Goal: Task Accomplishment & Management: Use online tool/utility

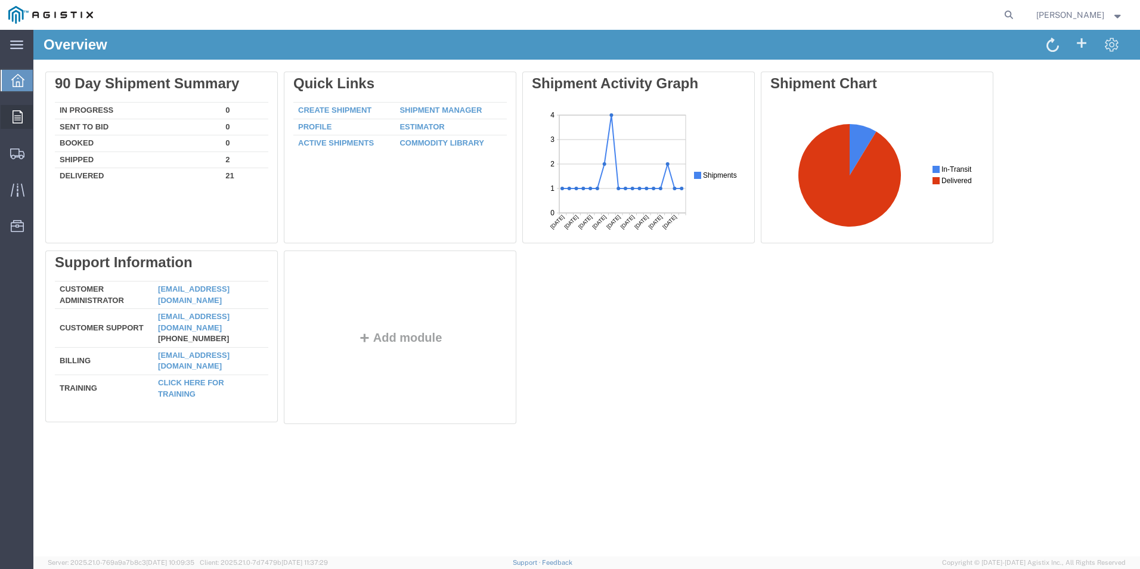
click at [13, 115] on icon at bounding box center [18, 116] width 10 height 13
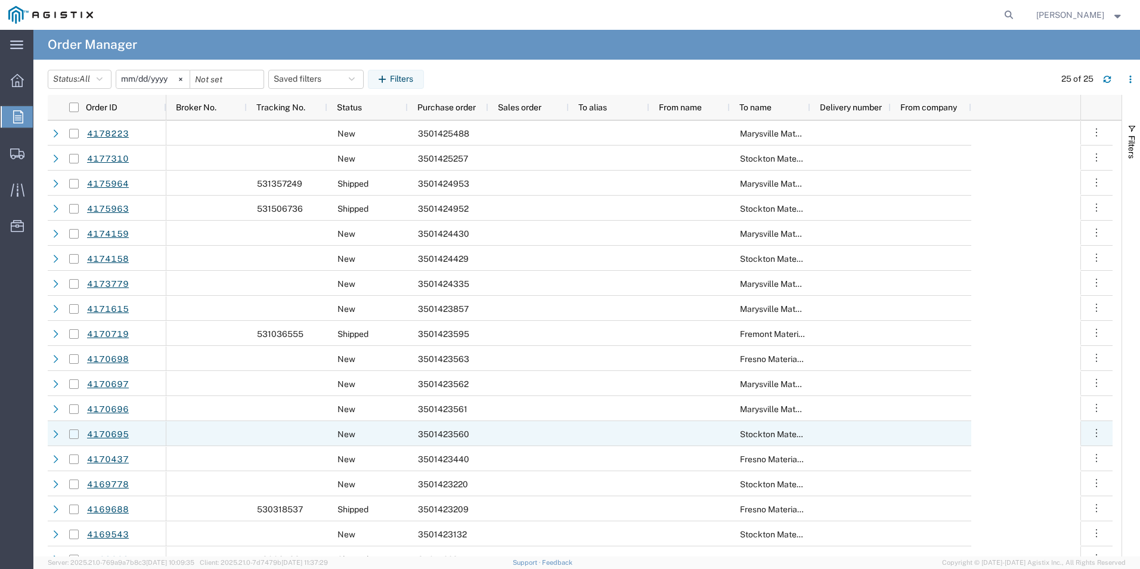
click at [75, 433] on input "Press Space to toggle row selection (unchecked)" at bounding box center [74, 434] width 10 height 10
checkbox input "true"
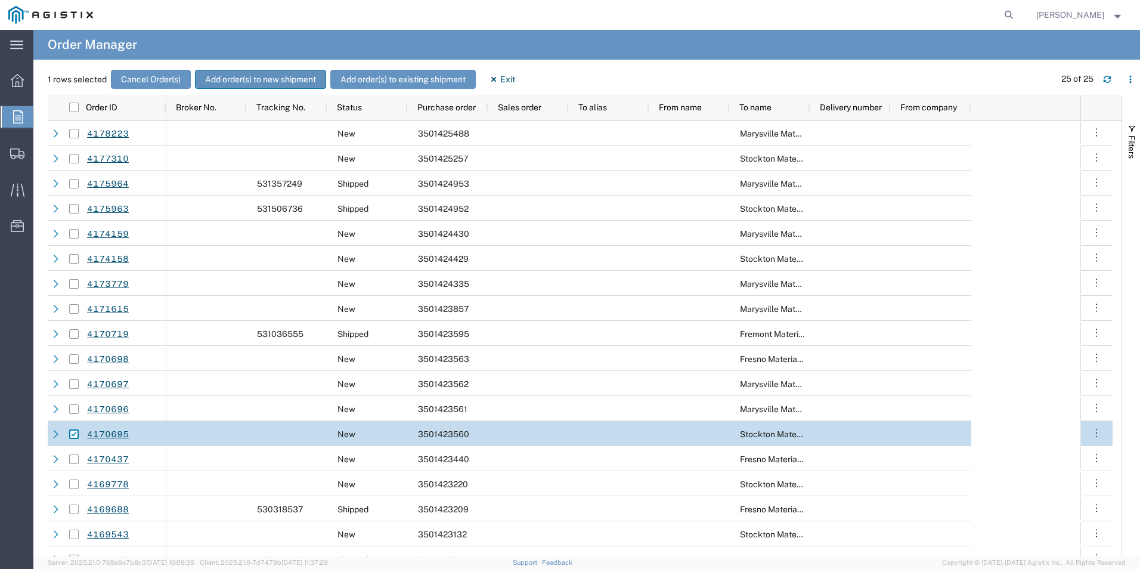
click at [243, 76] on button "Add order(s) to new shipment" at bounding box center [260, 79] width 131 height 19
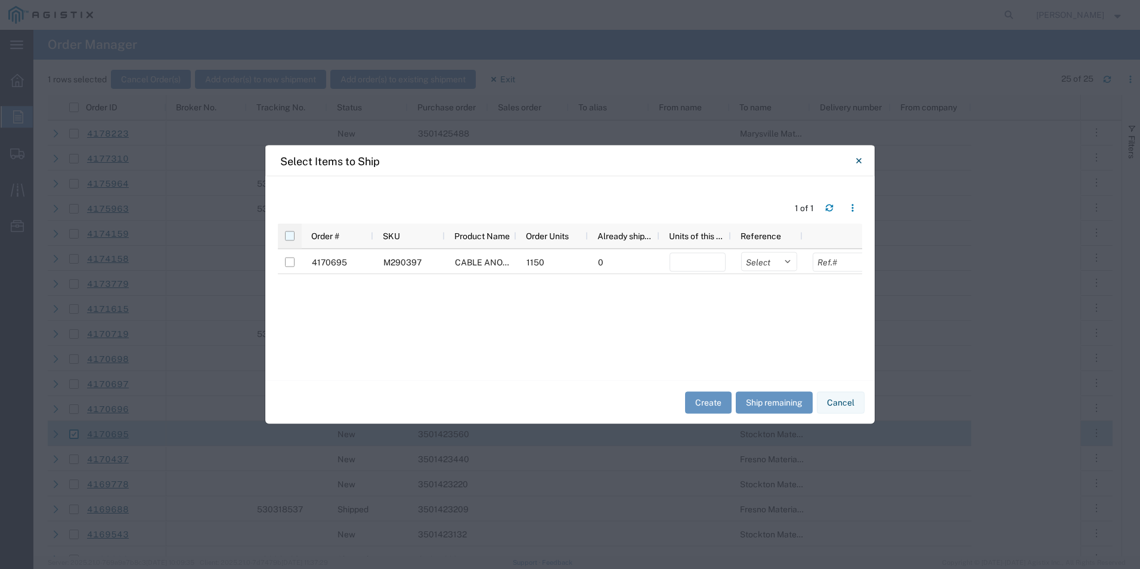
click at [286, 234] on input "checkbox" at bounding box center [290, 236] width 10 height 10
checkbox input "true"
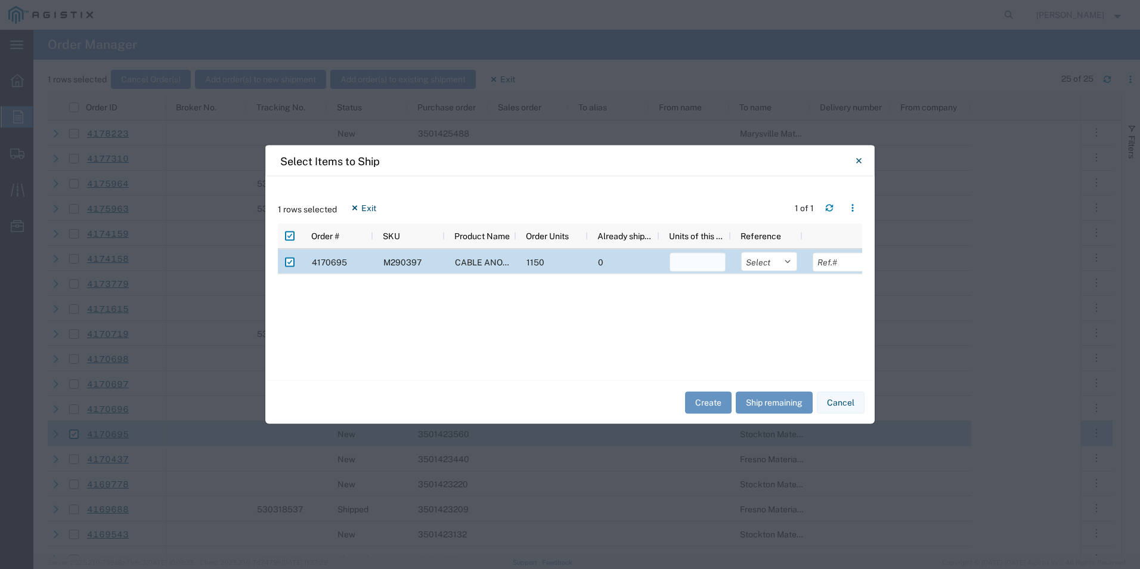
click at [689, 263] on input "number" at bounding box center [698, 262] width 56 height 19
type input "1150"
click at [702, 402] on button "Create" at bounding box center [708, 402] width 47 height 22
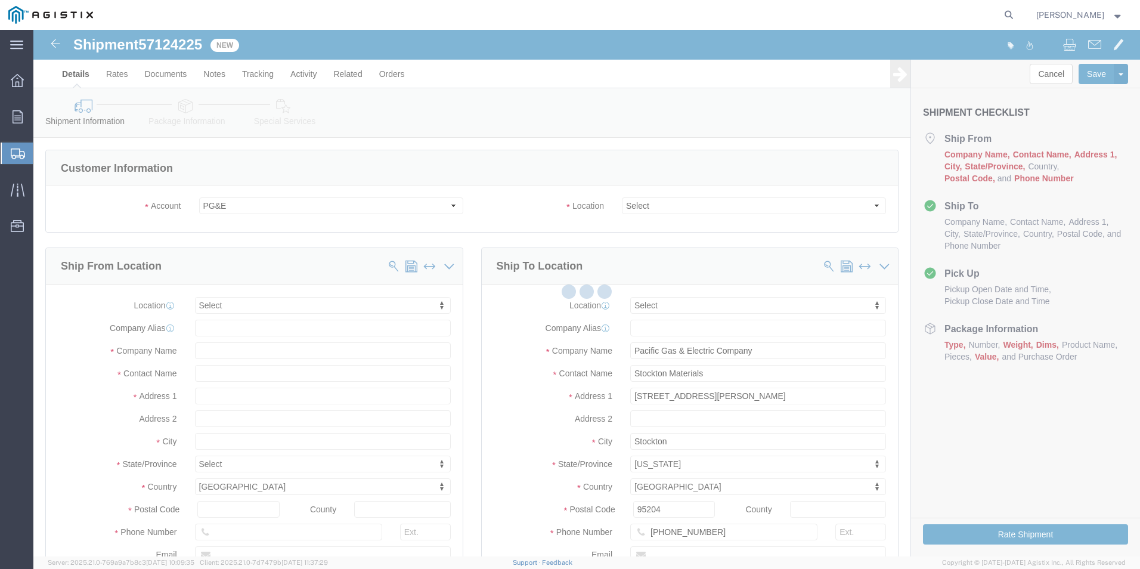
select select
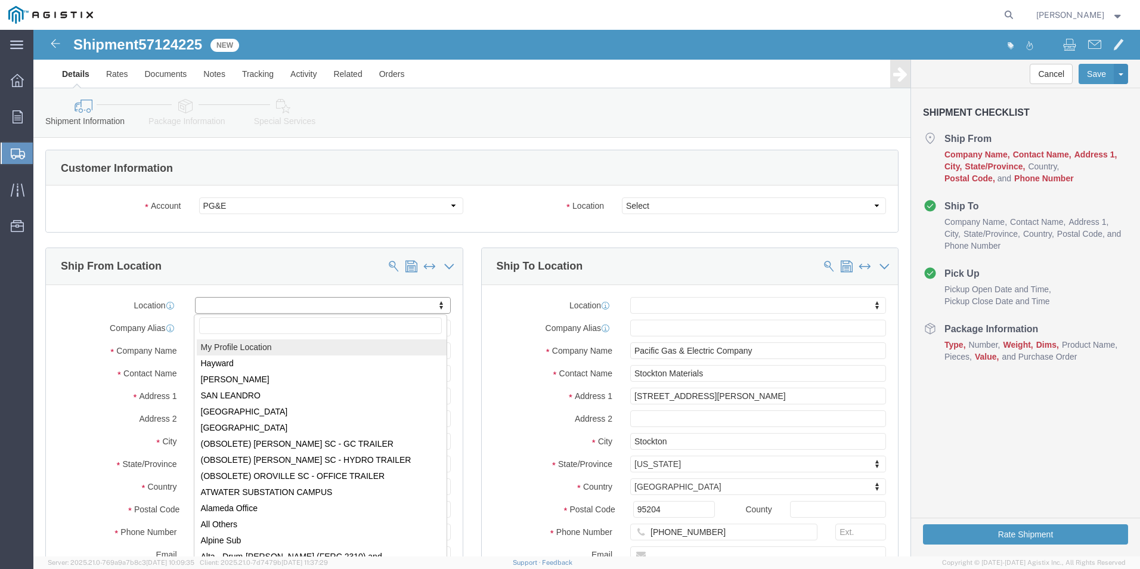
select select "MYPROFILE"
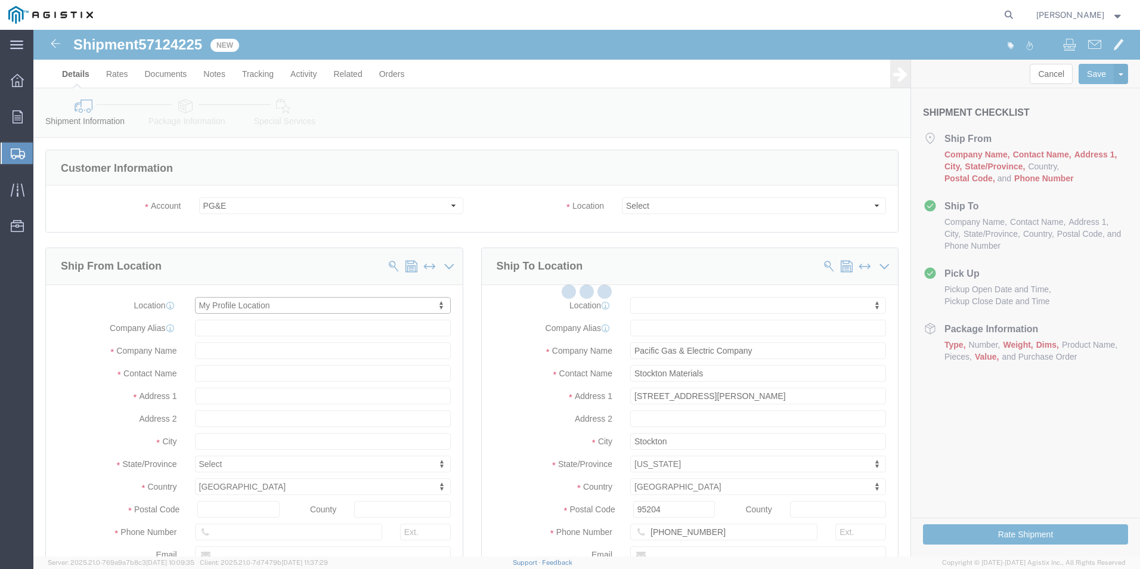
type input "[STREET_ADDRESS]"
type input "74063"
type input "[PHONE_NUMBER]"
type input "[EMAIL_ADDRESS][DOMAIN_NAME]"
checkbox input "true"
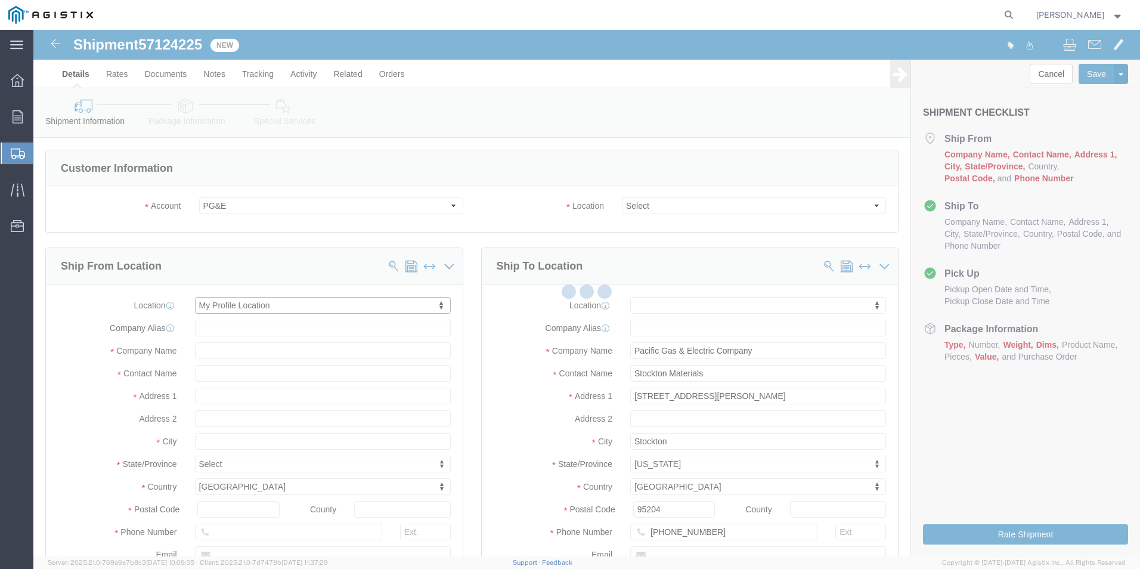
type input "CorrPro Companies Inc"
type input "[PERSON_NAME]"
type input "[GEOGRAPHIC_DATA]"
select select "OK"
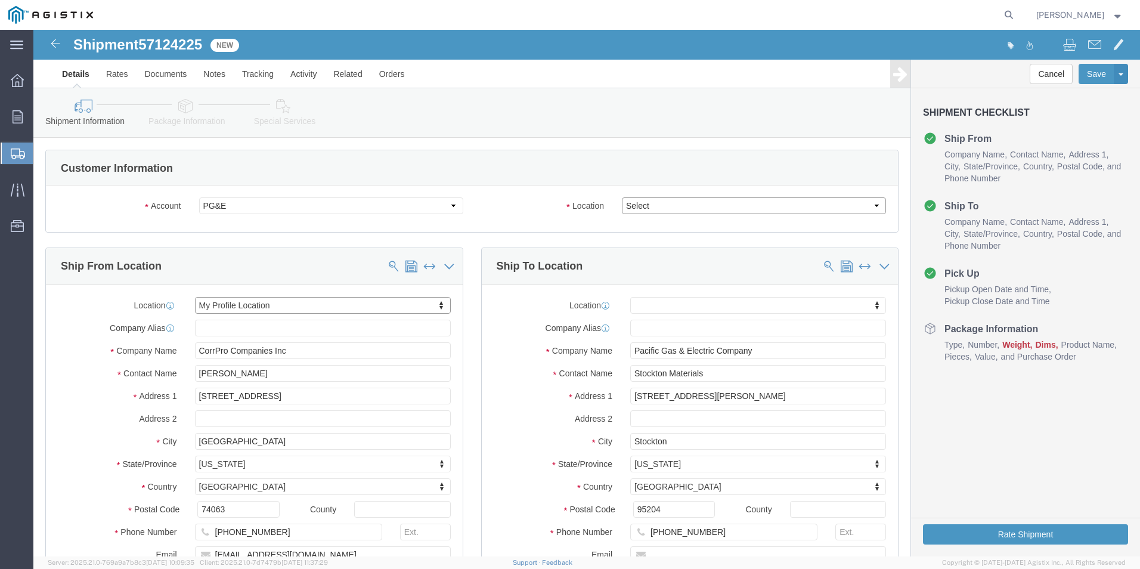
click select "Select All Others [GEOGRAPHIC_DATA] [GEOGRAPHIC_DATA] [GEOGRAPHIC_DATA] [GEOGRA…"
select select "23082"
click select "Select All Others [GEOGRAPHIC_DATA] [GEOGRAPHIC_DATA] [GEOGRAPHIC_DATA] [GEOGRA…"
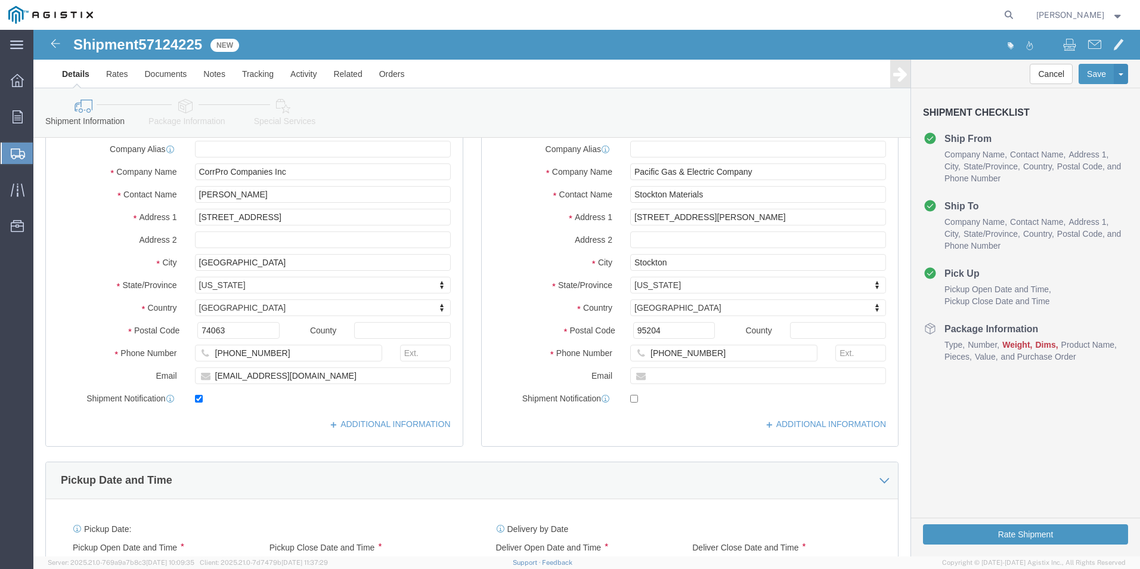
scroll to position [119, 0]
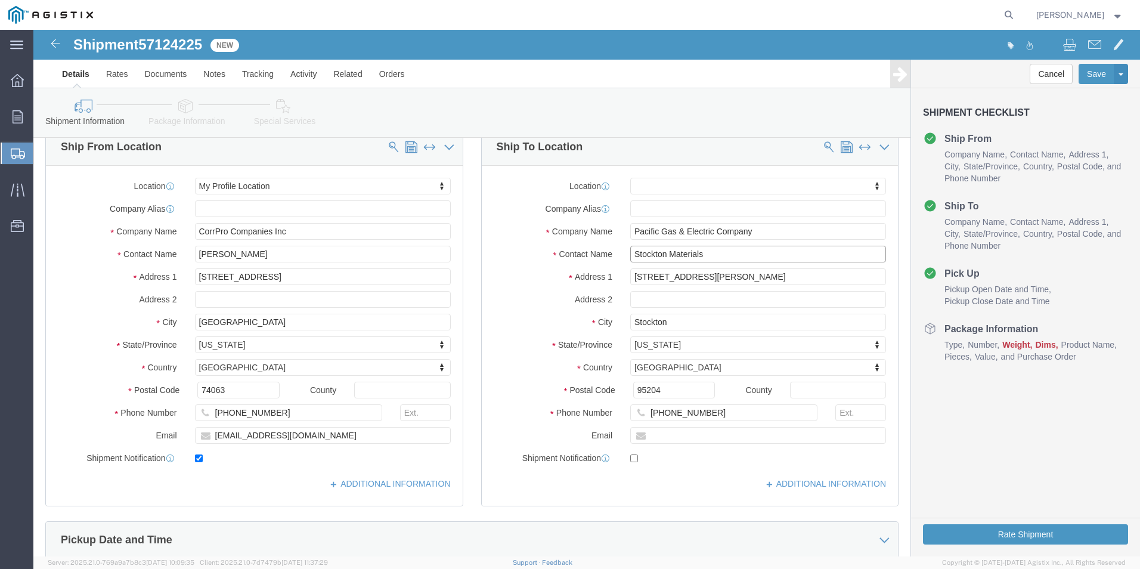
drag, startPoint x: 675, startPoint y: 222, endPoint x: 582, endPoint y: 227, distance: 93.1
click div "Stockton Materials"
type input "p"
type input "PRIMA [PERSON_NAME]"
type input "[PHONE_NUMBER]"
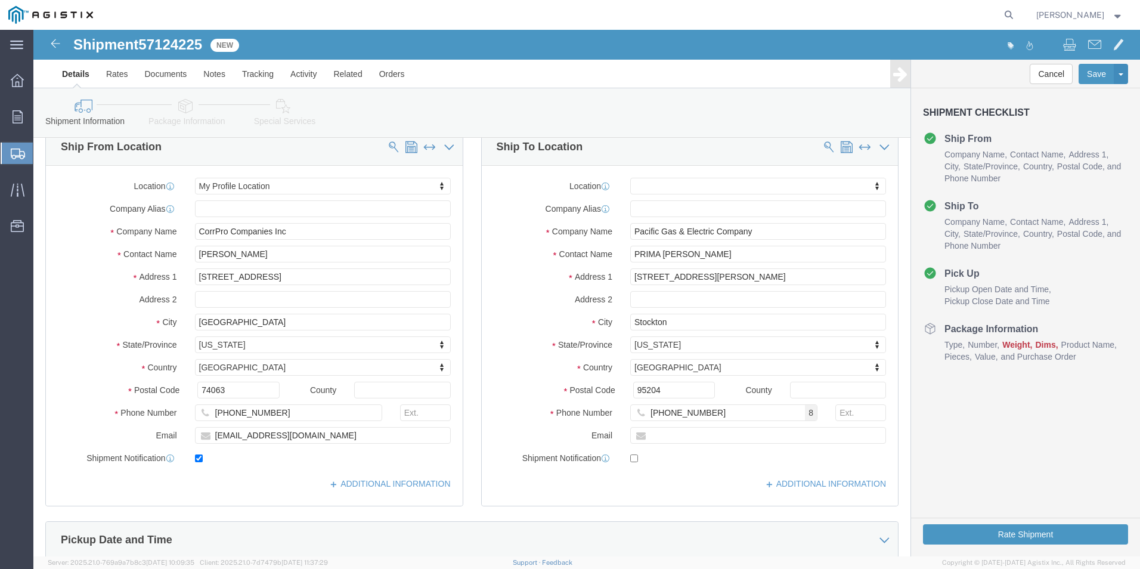
click div "Location My Profile Location My Profile Location [GEOGRAPHIC_DATA][PERSON_NAME]…"
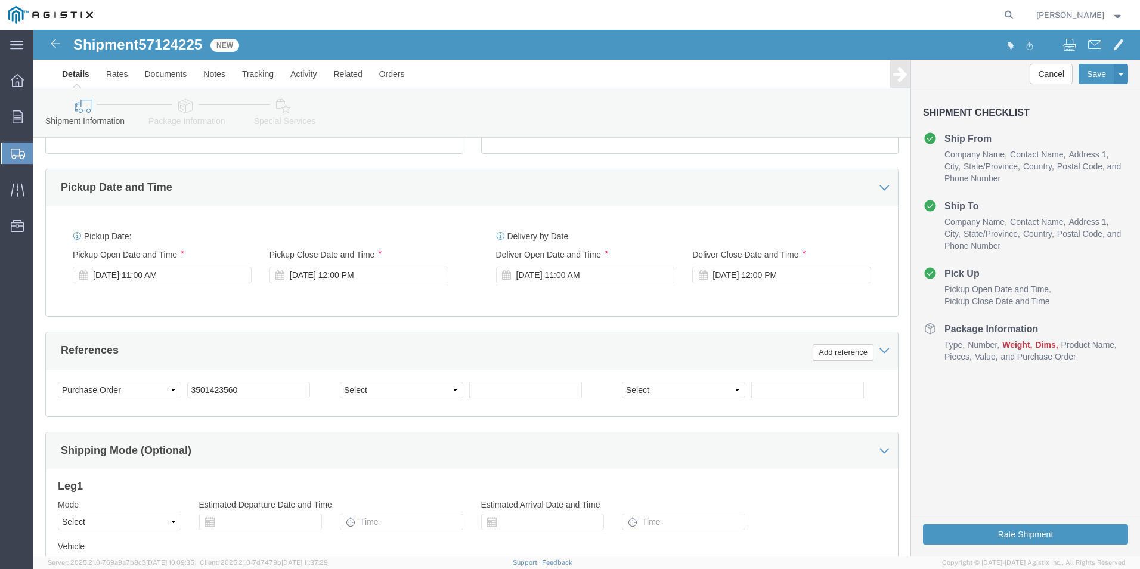
scroll to position [477, 0]
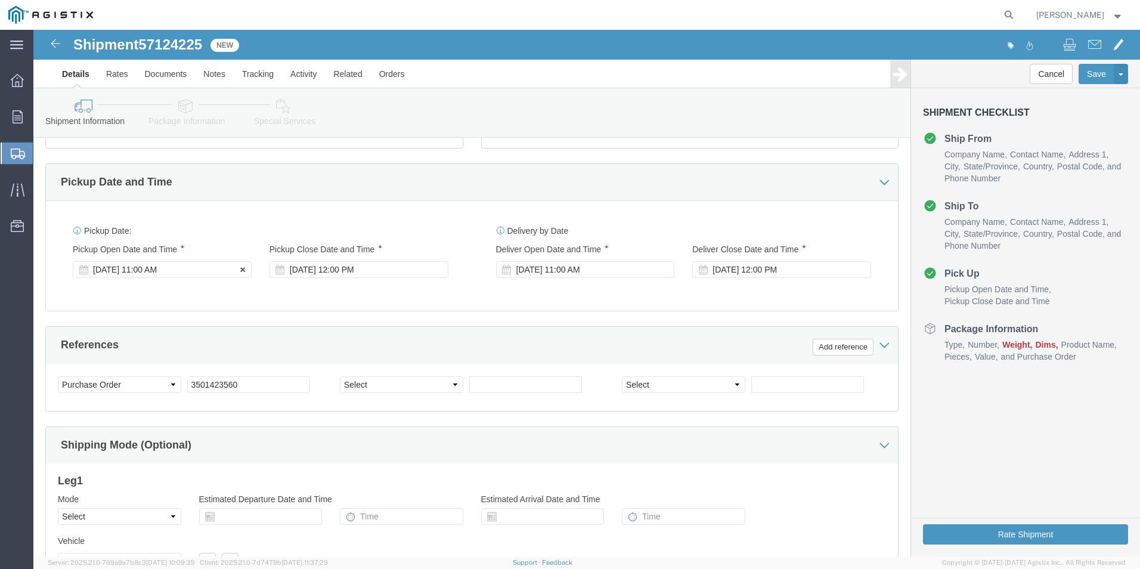
click div "[DATE] 11:00 AM"
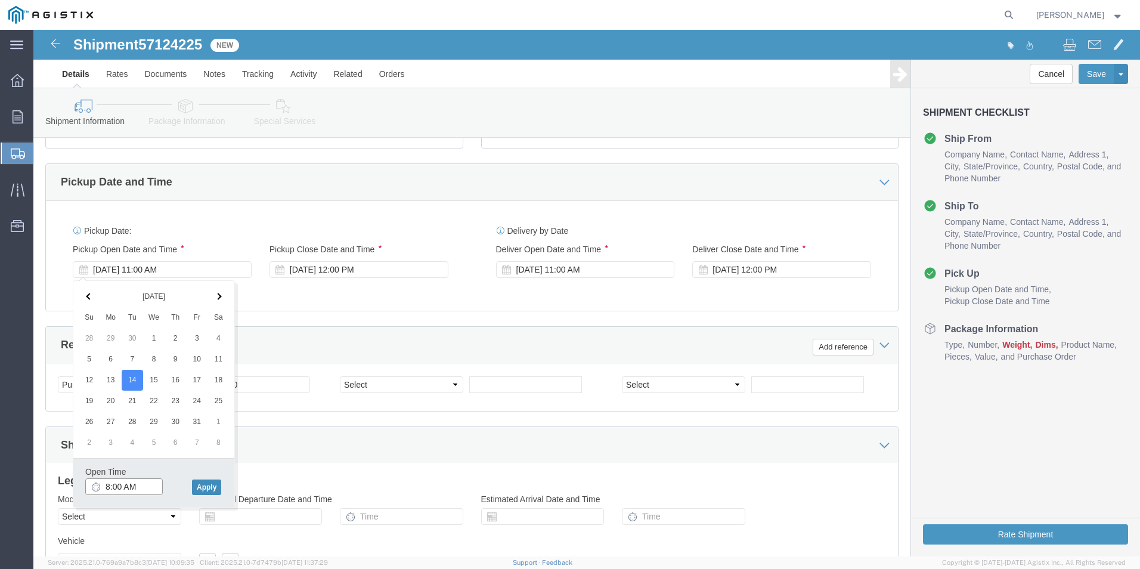
type input "8:00 AM"
click button "Apply"
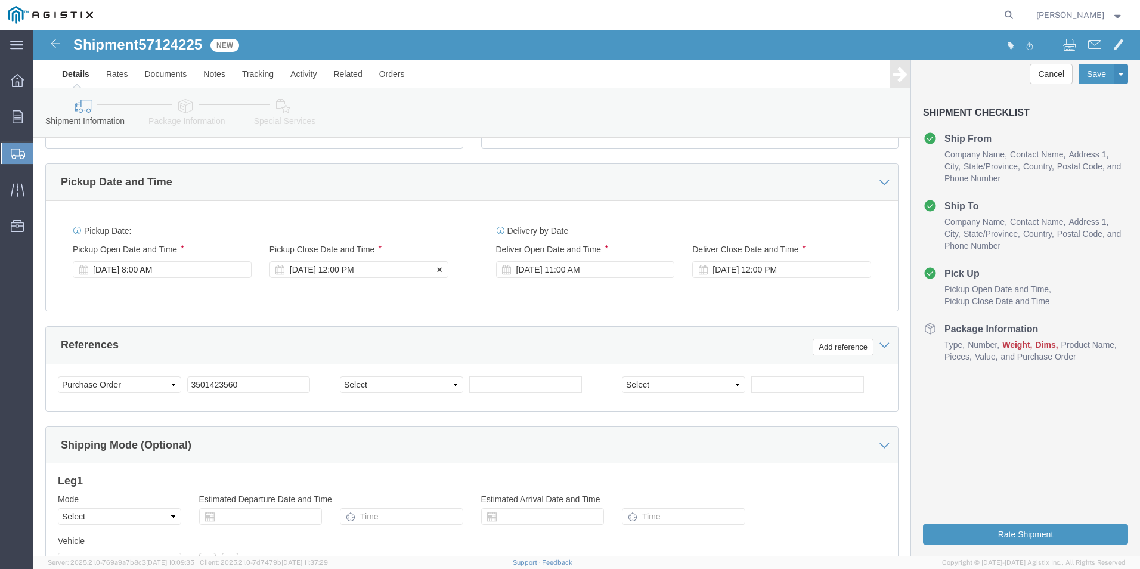
click div "[DATE] 12:00 PM"
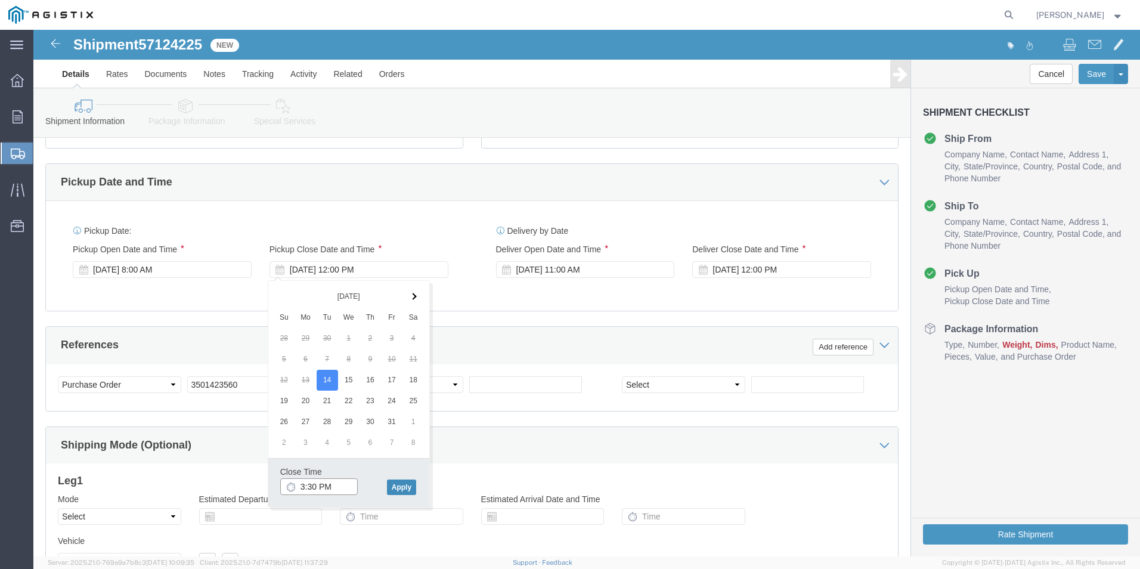
type input "3:30 PM"
click button "Apply"
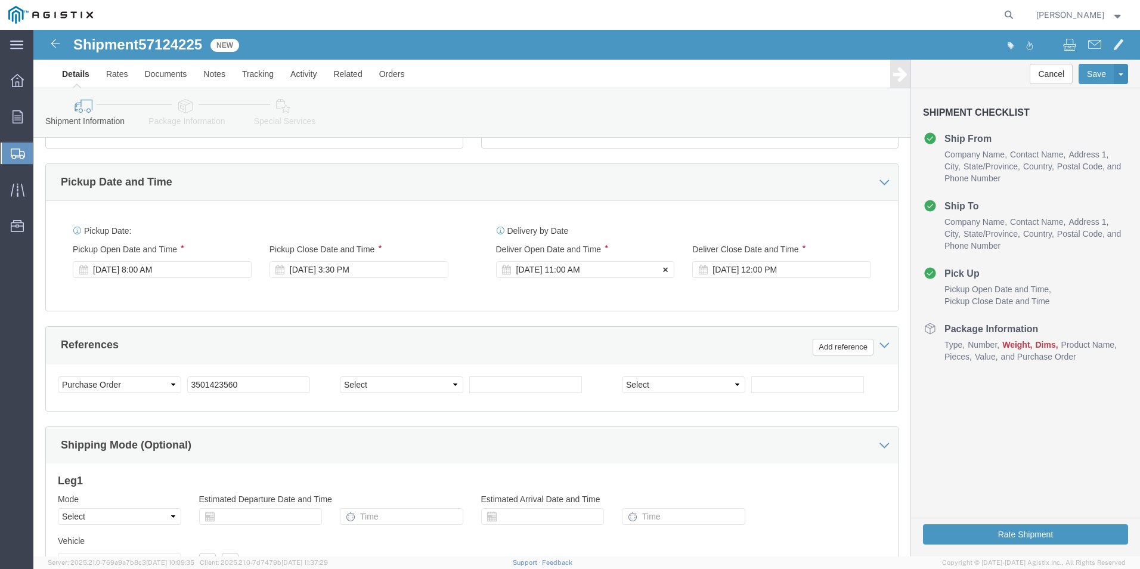
click div "[DATE] 11:00 AM"
type input "8:00 AM"
click button "Apply"
click div "[DATE] 12:00 PM"
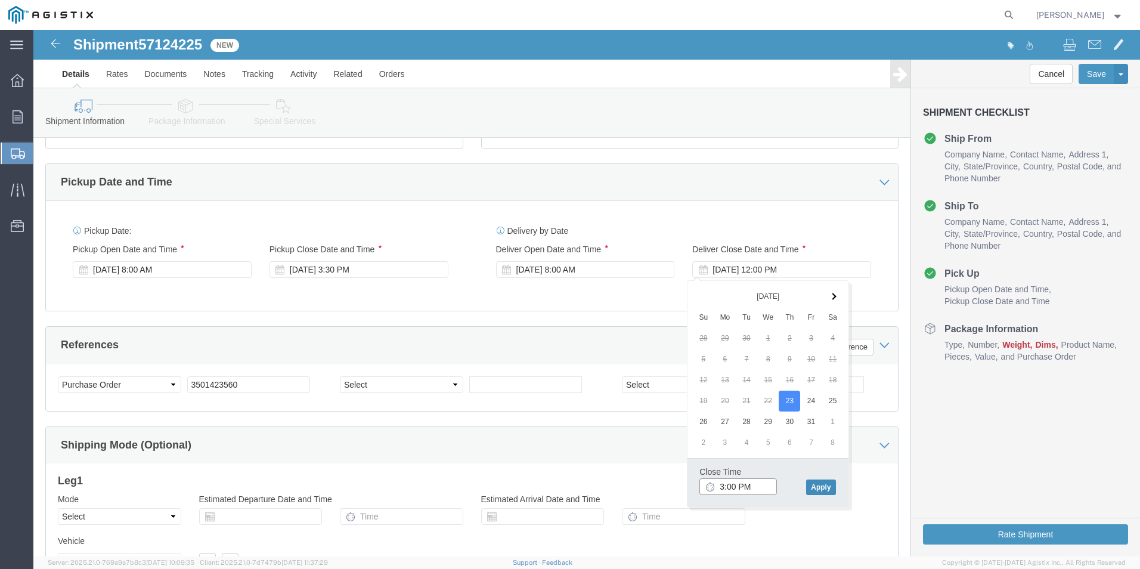
type input "3:00 PM"
click button "Apply"
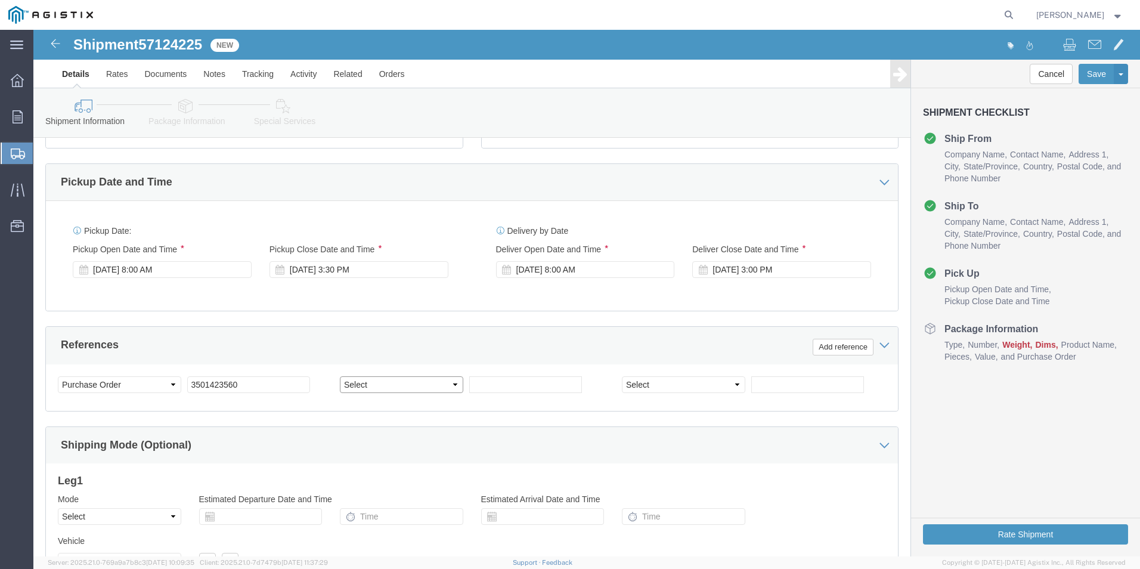
click select "Select Account Type Activity ID Airline Appointment Number ASN Batch Request # …"
select select "SALEORDR"
click select "Select Account Type Activity ID Airline Appointment Number ASN Batch Request # …"
type input "273141"
click h3 "Leg 1"
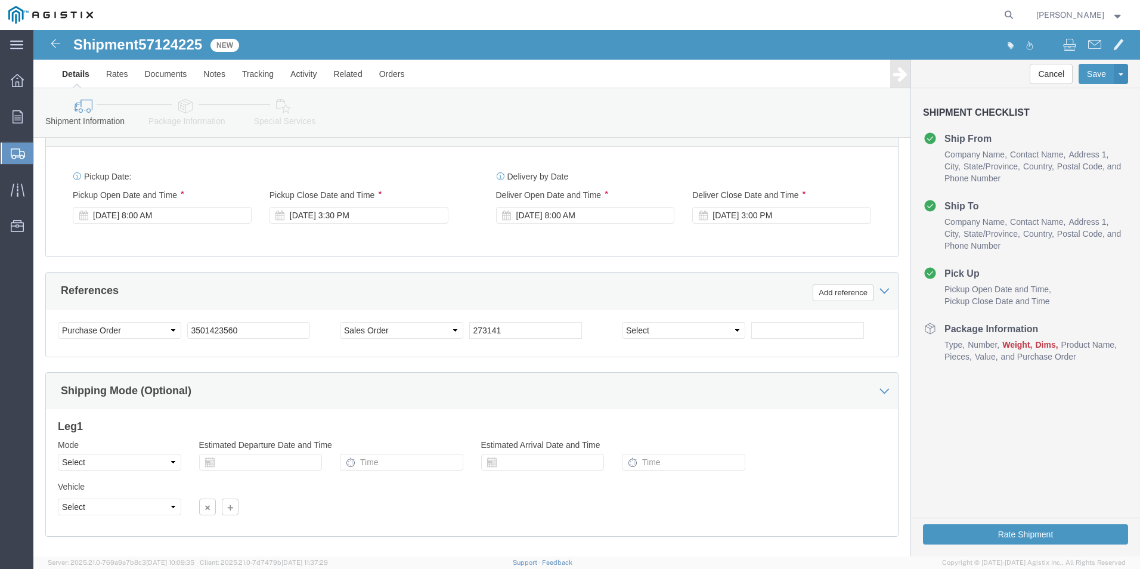
scroll to position [595, 0]
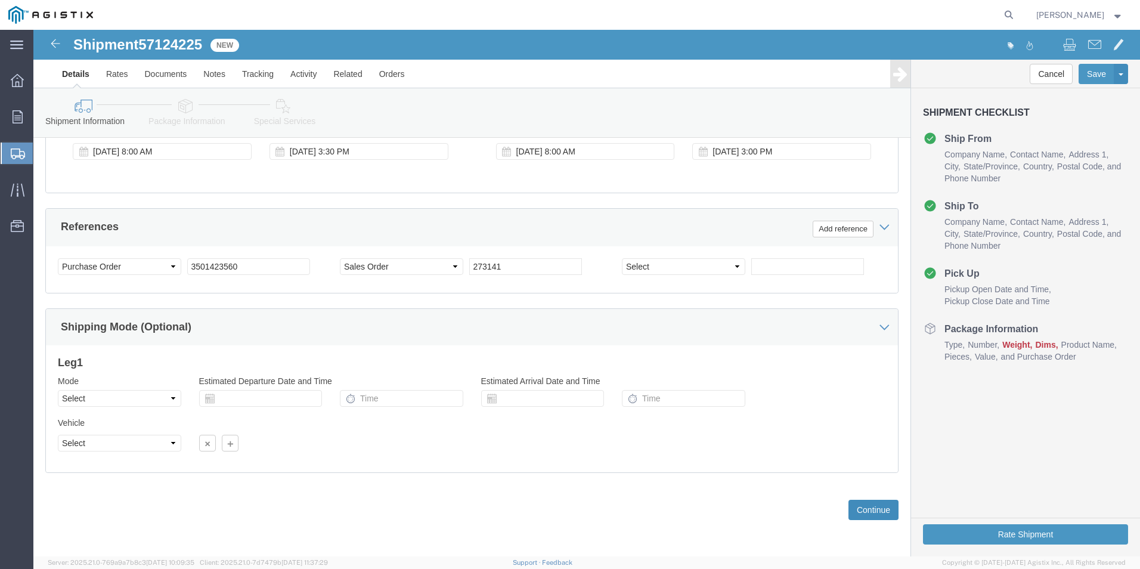
click button "Continue"
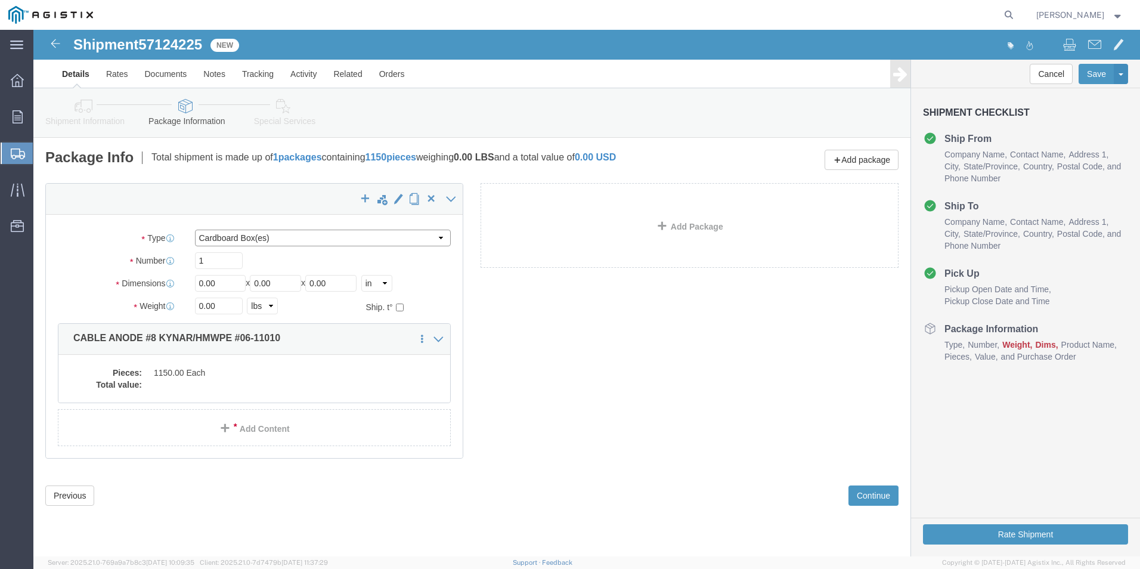
click select "Select Bulk Bundle(s) Cardboard Box(es) Carton(s) Crate(s) Drum(s) (Fiberboard)…"
select select "PSNS"
click select "Select Bulk Bundle(s) Cardboard Box(es) Carton(s) Crate(s) Drum(s) (Fiberboard)…"
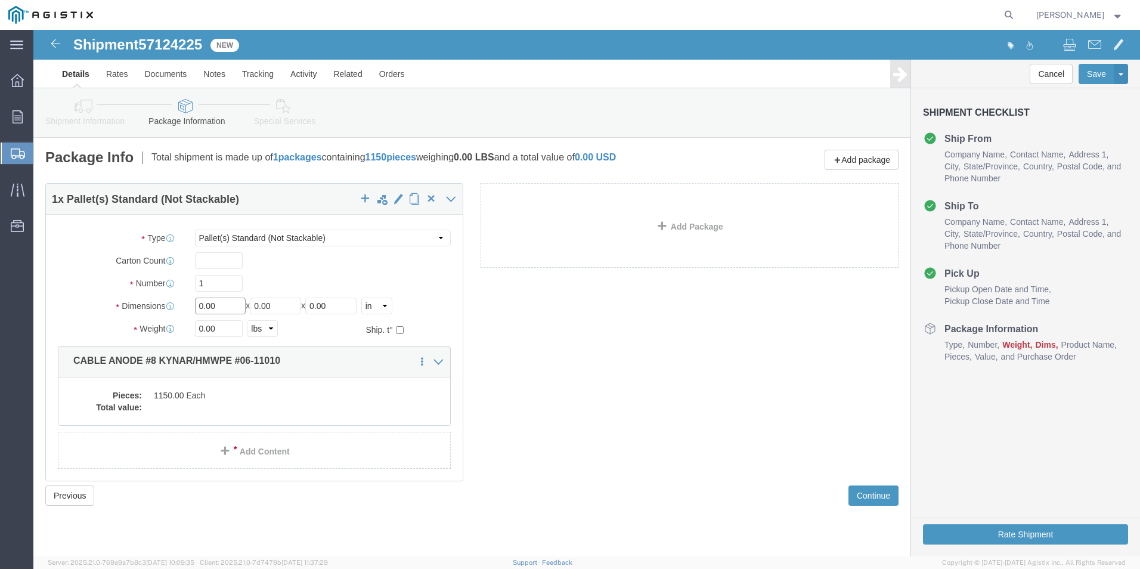
click input "0.00"
type input "0"
type input "42"
type input "16"
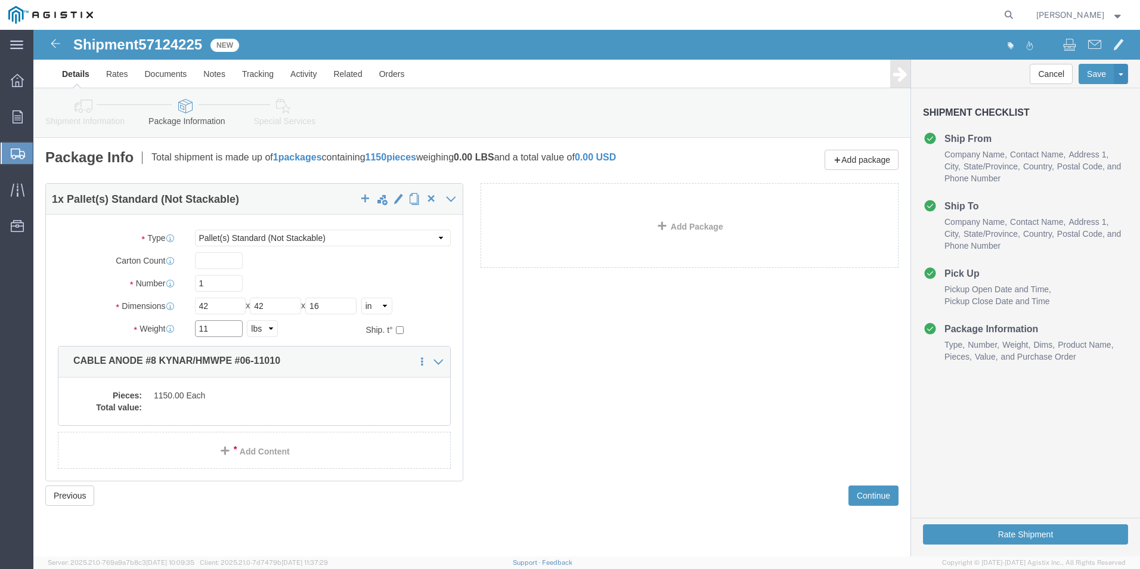
type input "1"
type input "150"
click div "Pieces: 1150.00 Each Total value:"
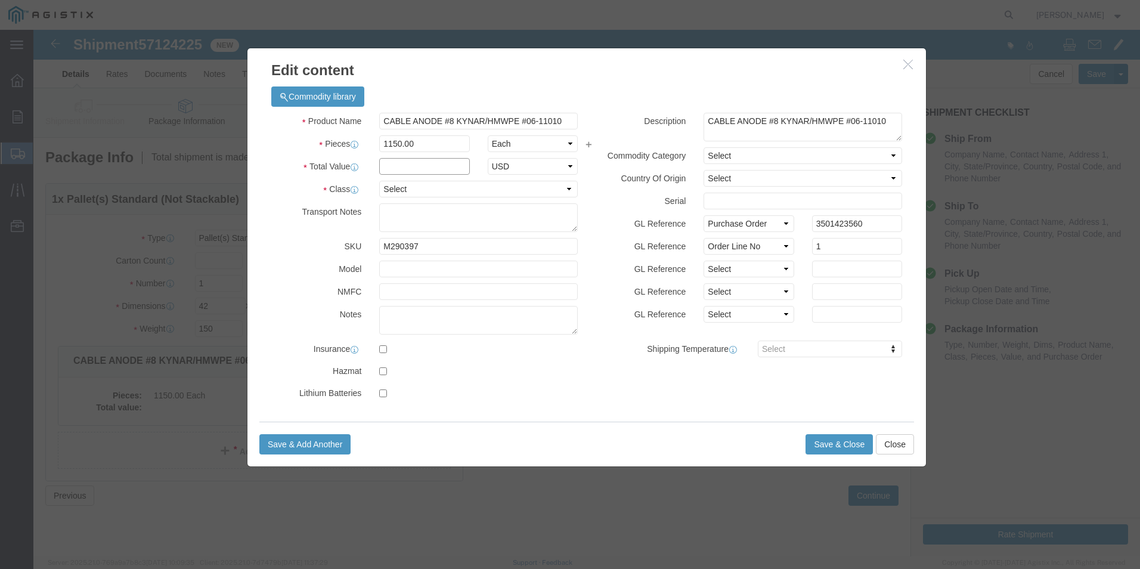
click input "text"
type input "1082.58"
click select "Select 50 55 60 65 70 85 92.5 100 125 175 250 300 400"
select select "60"
click select "Select 50 55 60 65 70 85 92.5 100 125 175 250 300 400"
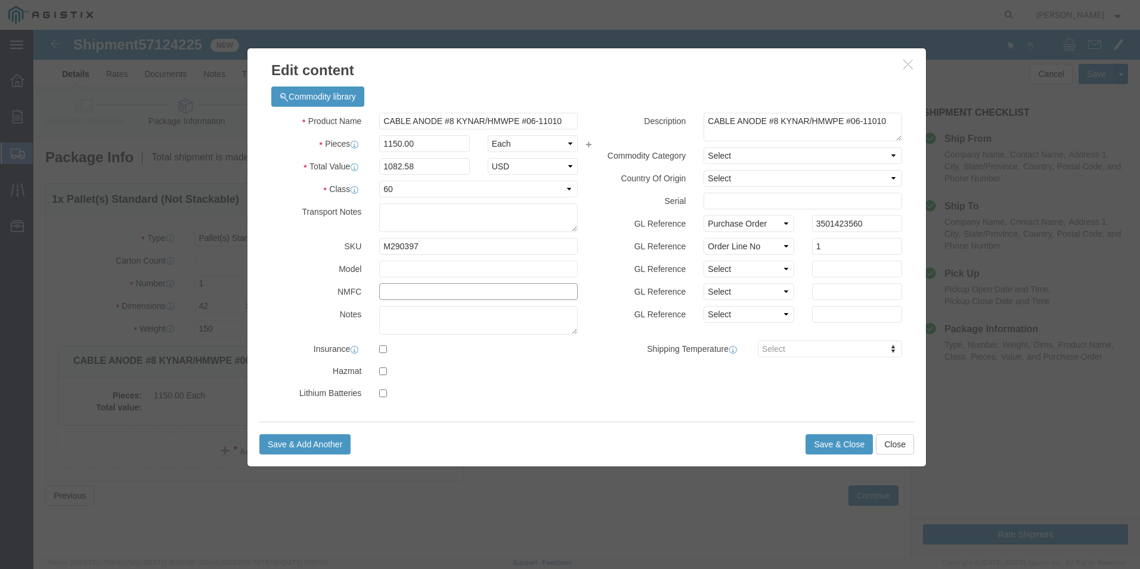
click input "text"
type input "110520"
click button "Save & Close"
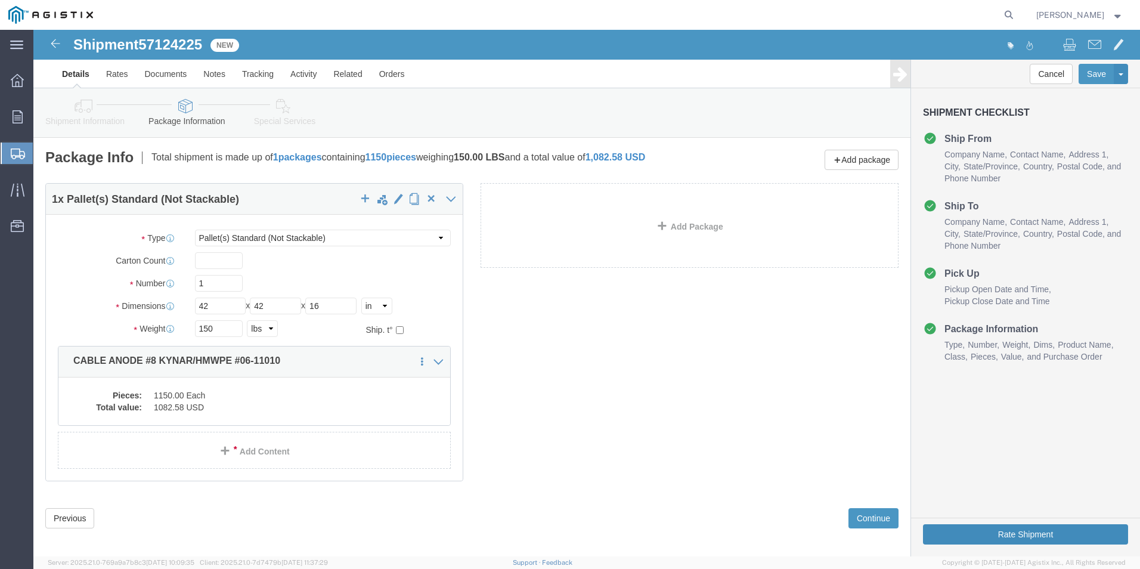
click button "Rate Shipment"
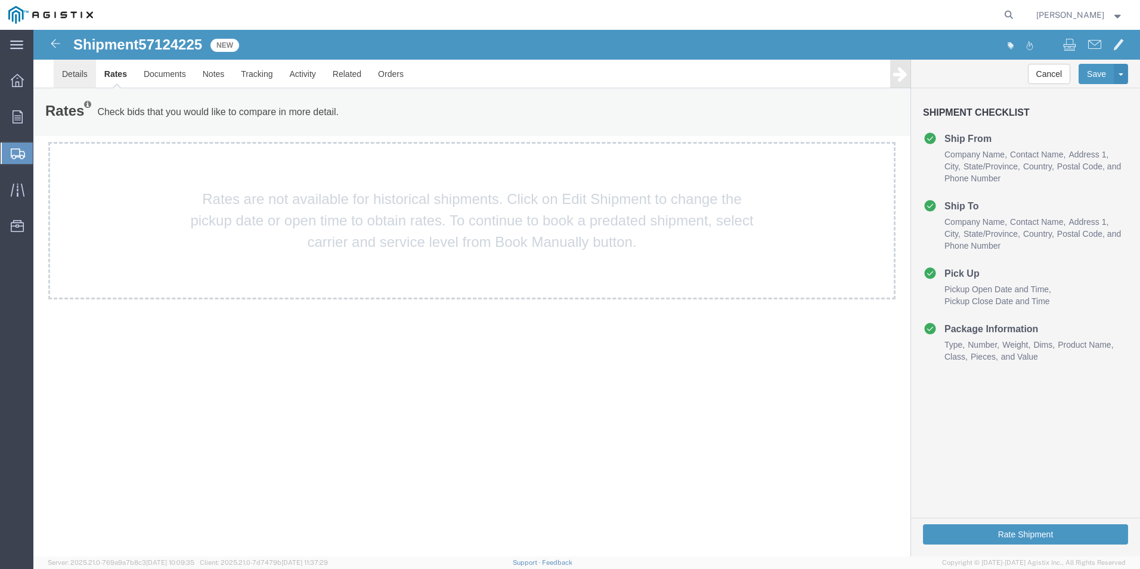
click at [78, 70] on link "Details" at bounding box center [75, 74] width 42 height 29
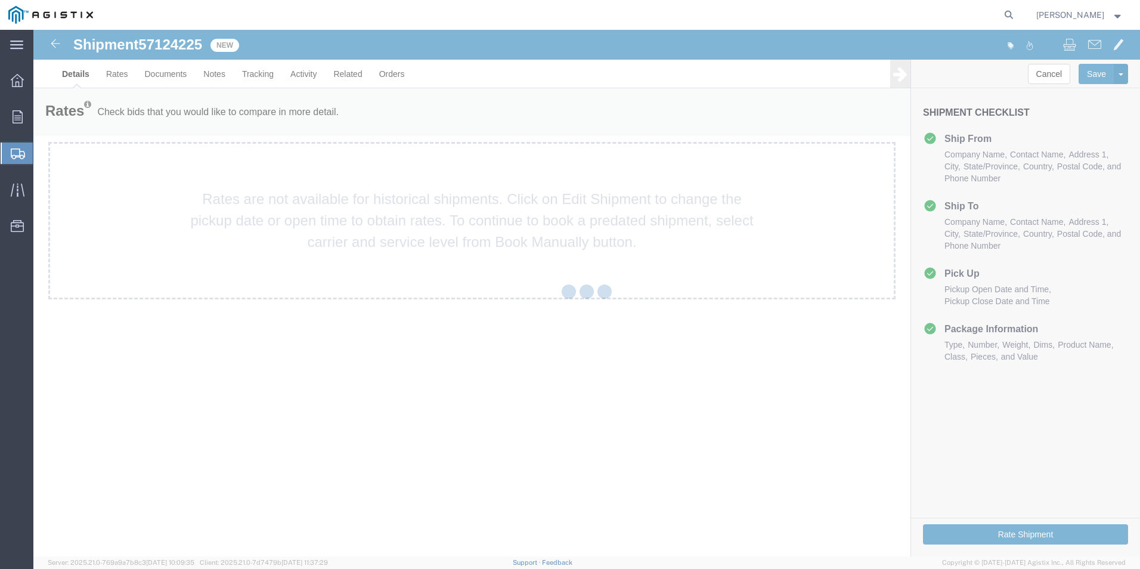
select select "38148"
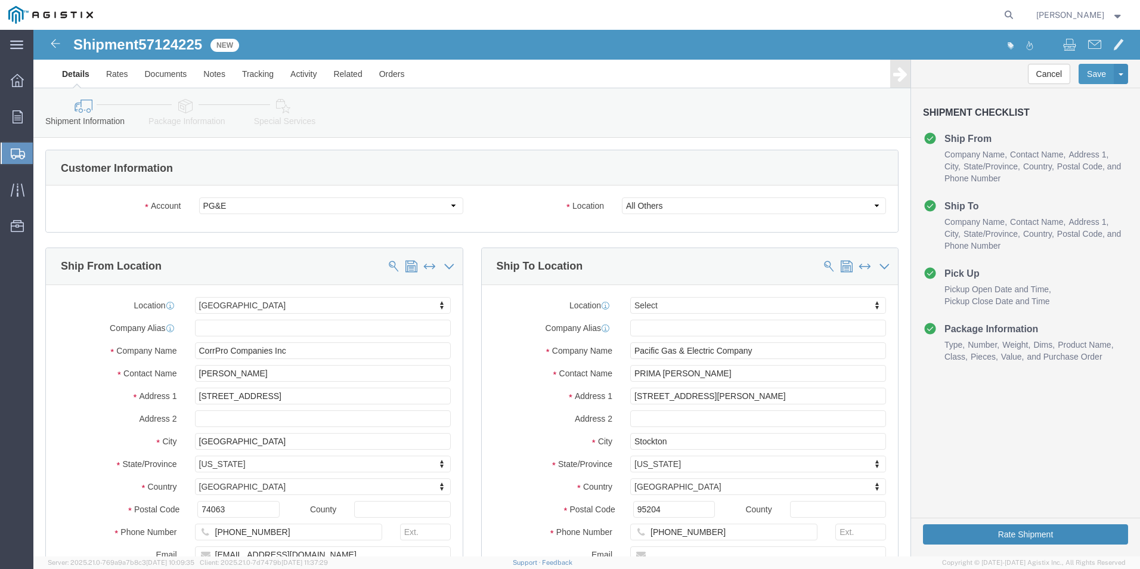
click button "Rate Shipment"
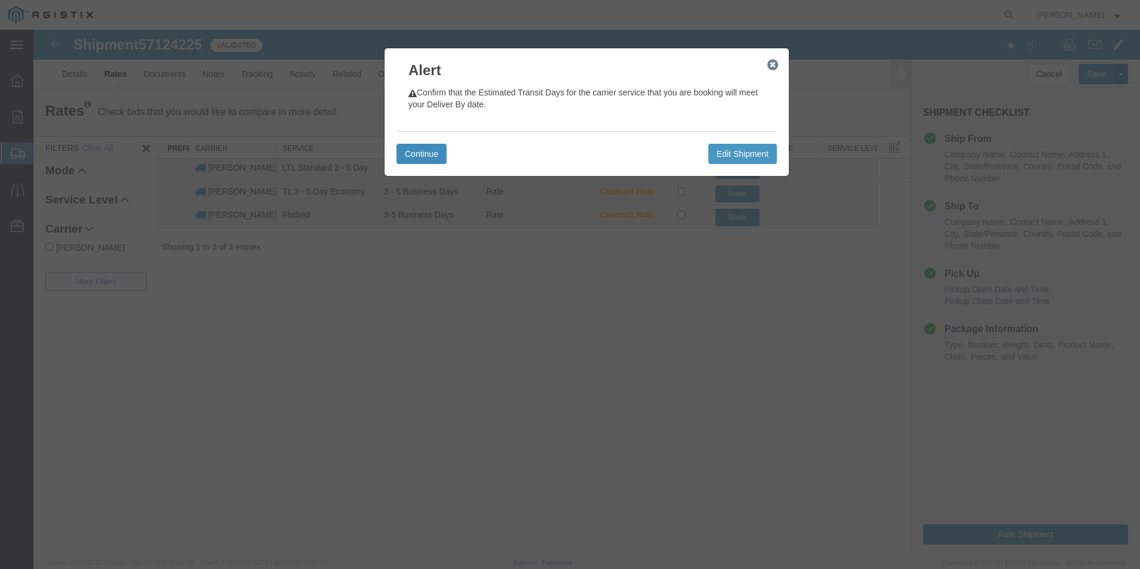
click at [417, 159] on button "Continue" at bounding box center [421, 154] width 50 height 20
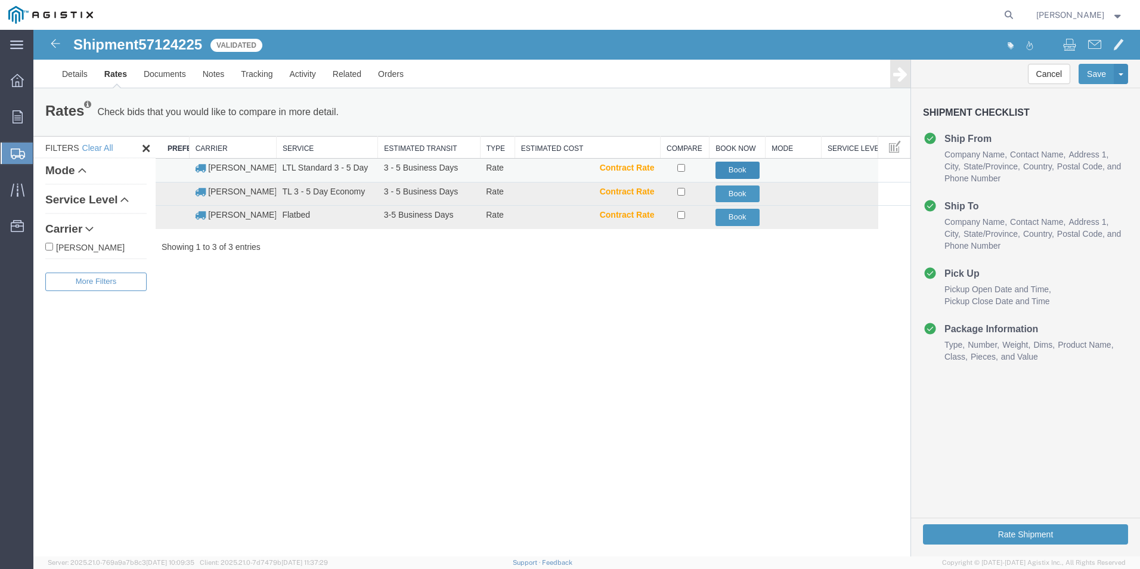
click at [730, 171] on button "Book" at bounding box center [737, 170] width 44 height 17
